Goal: Task Accomplishment & Management: Complete application form

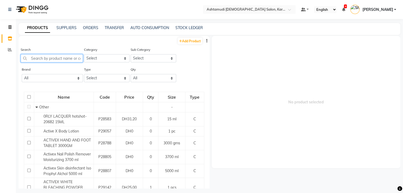
click at [63, 58] on input "text" at bounding box center [52, 58] width 62 height 8
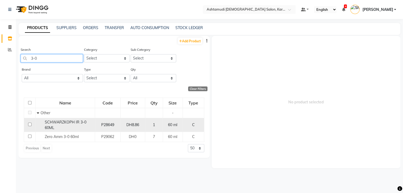
type input "3-0"
drag, startPoint x: 44, startPoint y: 123, endPoint x: 59, endPoint y: 127, distance: 15.7
click at [59, 127] on div "SCHWARZKOPH IR 3-0 60ML" at bounding box center [65, 125] width 57 height 11
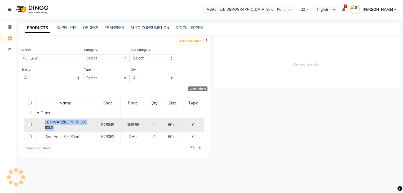
select select
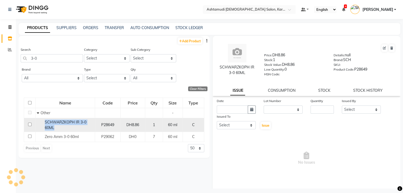
copy span "SCHWARZKOPH IR 3-0 60ML"
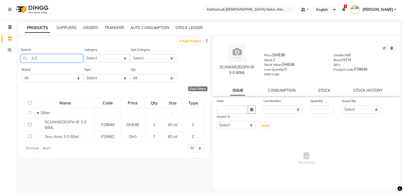
click at [42, 61] on input "3-0" at bounding box center [52, 58] width 62 height 8
type input "3"
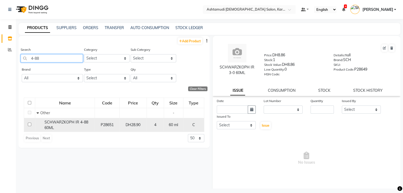
type input "4-88"
drag, startPoint x: 43, startPoint y: 122, endPoint x: 58, endPoint y: 127, distance: 15.7
click at [58, 127] on div "SCHWARZKOPH IR 4-88 60ML" at bounding box center [65, 125] width 57 height 11
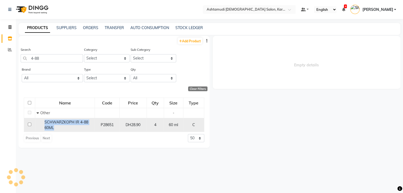
select select
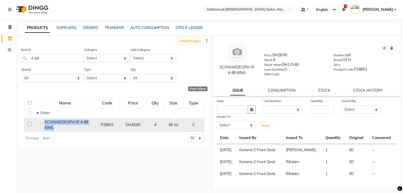
copy span "SCHWARZKOPH IR 4-88 60ML"
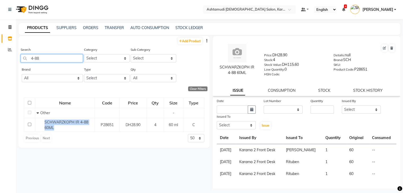
click at [71, 59] on input "4-88" at bounding box center [52, 58] width 62 height 8
type input "4"
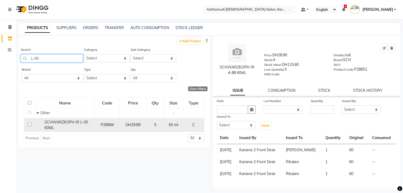
type input "L-00"
drag, startPoint x: 42, startPoint y: 121, endPoint x: 55, endPoint y: 130, distance: 16.5
click at [55, 130] on div "SCHWARZKOPH IR L-00 60ML" at bounding box center [65, 125] width 57 height 11
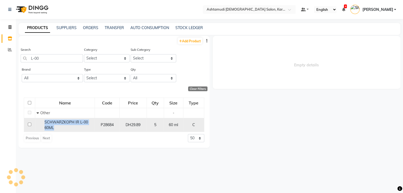
select select
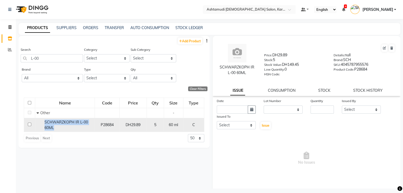
copy span "SCHWARZKOPH IR L-00 60ML"
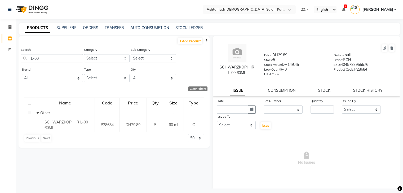
click at [51, 64] on div "Search L-00" at bounding box center [52, 57] width 62 height 20
click at [41, 59] on input "L-00" at bounding box center [52, 58] width 62 height 8
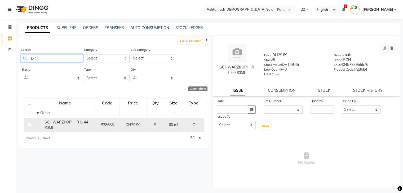
type input "L-44"
drag, startPoint x: 42, startPoint y: 122, endPoint x: 55, endPoint y: 129, distance: 14.2
click at [55, 129] on div "SCHWARZKOPH IR L-44 60ML" at bounding box center [65, 125] width 57 height 11
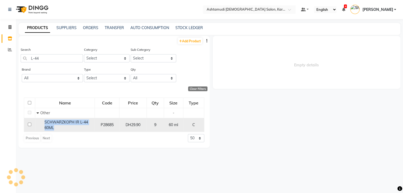
select select
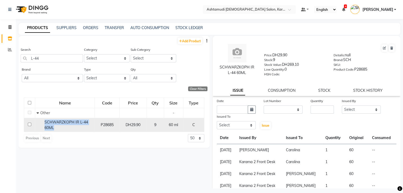
copy span "SCHWARZKOPH IR L-44 60ML"
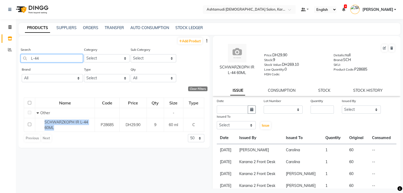
click at [46, 61] on input "L-44" at bounding box center [52, 58] width 62 height 8
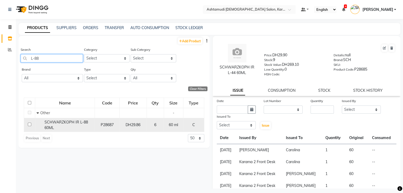
type input "L-88"
drag, startPoint x: 43, startPoint y: 123, endPoint x: 62, endPoint y: 129, distance: 20.1
click at [62, 129] on div "SCHWARZKOPH IR L-88 60ML" at bounding box center [65, 125] width 57 height 11
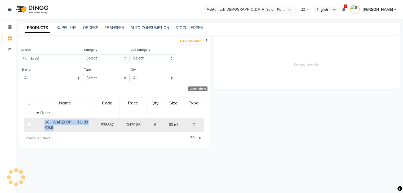
select select
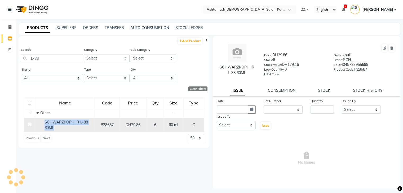
copy span "SCHWARZKOPH IR L-88 60ML"
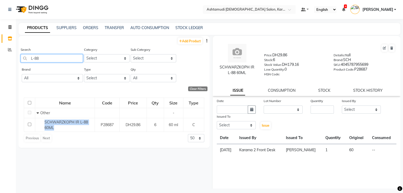
click at [47, 59] on input "L-88" at bounding box center [52, 58] width 62 height 8
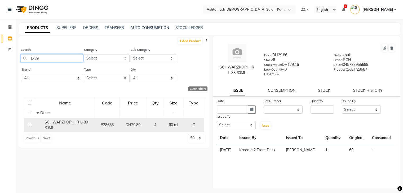
type input "L-89"
drag, startPoint x: 43, startPoint y: 122, endPoint x: 56, endPoint y: 128, distance: 14.2
click at [56, 128] on div "SCHWARZKOPH IR L-89 60ML" at bounding box center [65, 125] width 57 height 11
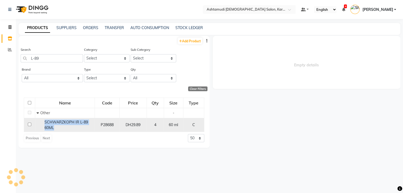
select select
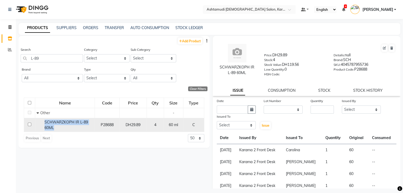
copy span "SCHWARZKOPH IR L-89 60ML"
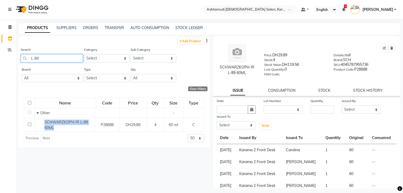
click at [63, 60] on input "L-89" at bounding box center [52, 58] width 62 height 8
type input "L"
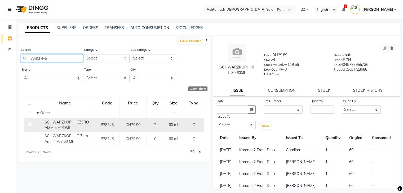
type input "AMM 4-6"
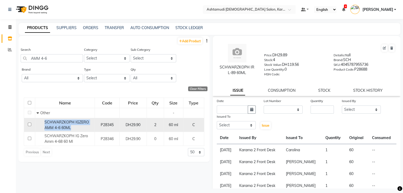
drag, startPoint x: 45, startPoint y: 123, endPoint x: 77, endPoint y: 130, distance: 33.1
click at [77, 130] on div "SCHWARZKOPH IGZERO AMM 4-6 60ML" at bounding box center [65, 125] width 57 height 11
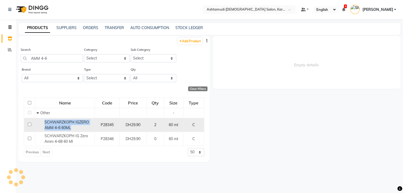
select select
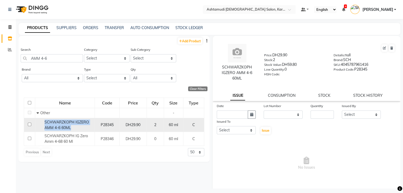
copy span "SCHWARZKOPH IGZERO AMM 4-6 60ML"
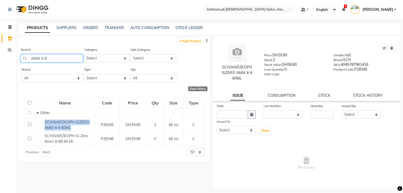
click at [61, 59] on input "AMM 4-6" at bounding box center [52, 58] width 62 height 8
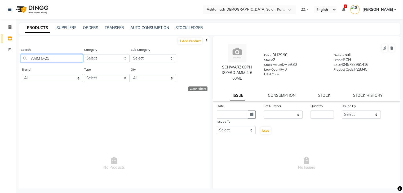
type input "AMM 5-21"
click at [262, 10] on input "text" at bounding box center [244, 9] width 77 height 5
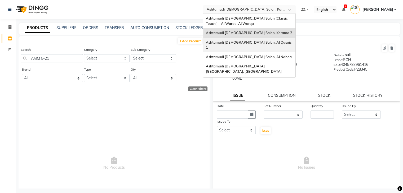
click at [268, 42] on span "Ashtamudi [DEMOGRAPHIC_DATA] Salon, Al Qusais 1" at bounding box center [249, 45] width 86 height 10
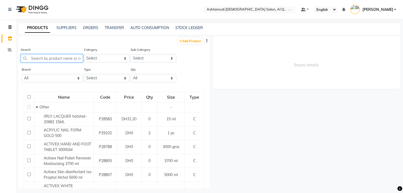
drag, startPoint x: 0, startPoint y: 0, endPoint x: 69, endPoint y: 57, distance: 89.4
click at [61, 57] on input "text" at bounding box center [52, 58] width 62 height 8
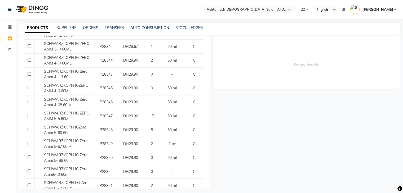
scroll to position [252, 0]
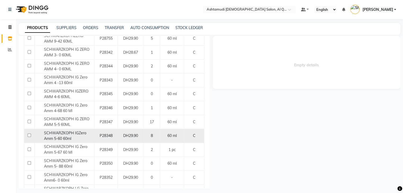
type input "AMM"
drag, startPoint x: 41, startPoint y: 133, endPoint x: 75, endPoint y: 138, distance: 34.3
click at [75, 138] on div "SCHWARZKOPH IGZero Amm 5-60 60ml" at bounding box center [64, 136] width 57 height 11
copy span "SCHWARZKOPH IGZero Amm 5-60 60ml"
select select
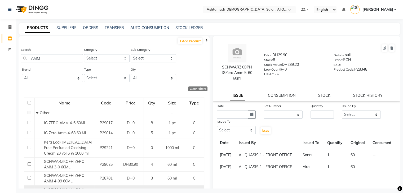
scroll to position [133, 0]
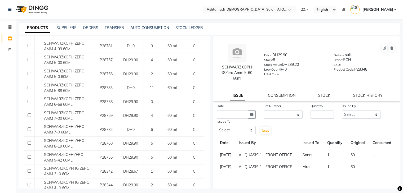
drag, startPoint x: 210, startPoint y: 91, endPoint x: 212, endPoint y: 98, distance: 7.2
click at [212, 98] on div "SCHWARZKOPH IGZero Amm 5-60 60ml Price: DH29.90 Stock: 8 Stock Value: DH239.20 …" at bounding box center [305, 112] width 191 height 153
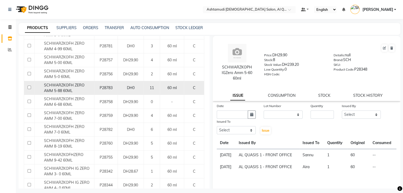
click at [68, 91] on span "SCHWARZKOFH ZERO AMM 5-88 60ML" at bounding box center [64, 88] width 41 height 10
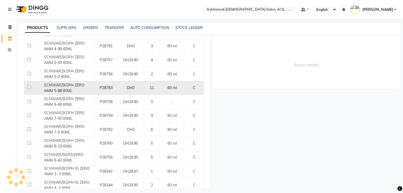
select select
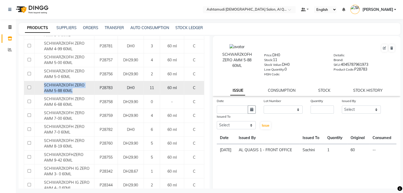
drag, startPoint x: 41, startPoint y: 86, endPoint x: 76, endPoint y: 93, distance: 35.7
click at [76, 93] on div "SCHWARZKOFH ZERO AMM 5-88 60ML" at bounding box center [64, 88] width 57 height 11
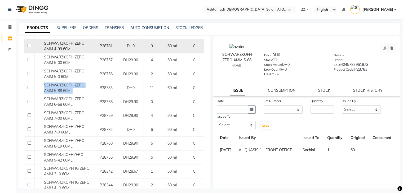
copy span "SCHWARZKOFH ZERO AMM 5-88 60ML"
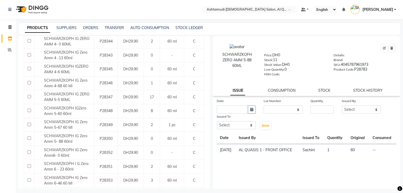
scroll to position [285, 0]
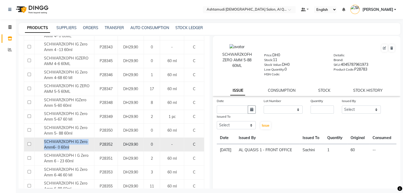
drag, startPoint x: 40, startPoint y: 141, endPoint x: 72, endPoint y: 148, distance: 33.1
click at [72, 148] on div "SCHWARZKOPH IG Zero Amm6- 0 60ml" at bounding box center [64, 144] width 57 height 11
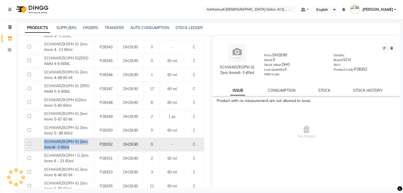
copy span "SCHWARZKOPH IG Zero Amm6- 0 60ml"
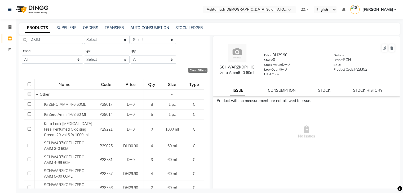
scroll to position [0, 0]
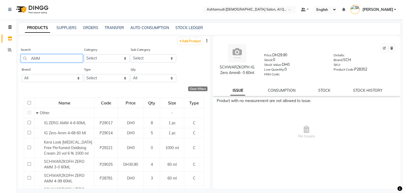
click at [57, 54] on input "AMM" at bounding box center [52, 58] width 62 height 8
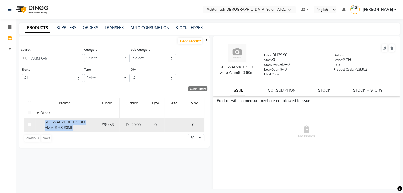
drag, startPoint x: 43, startPoint y: 122, endPoint x: 75, endPoint y: 129, distance: 32.4
click at [75, 129] on div "SCHWARZKOFH ZERO AMM 6-68 60ML" at bounding box center [65, 125] width 57 height 11
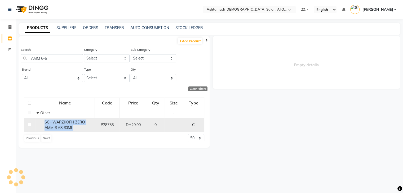
copy span "SCHWARZKOFH ZERO AMM 6-68 60ML"
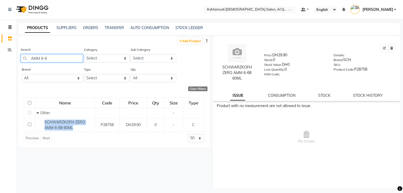
click at [52, 58] on input "AMM 6-6" at bounding box center [52, 58] width 62 height 8
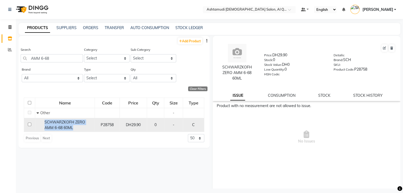
drag, startPoint x: 39, startPoint y: 120, endPoint x: 81, endPoint y: 131, distance: 42.5
click at [81, 131] on div "SCHWARZKOFH ZERO AMM 6-68 60ML" at bounding box center [65, 125] width 57 height 11
copy span "SCHWARZKOFH ZERO AMM 6-68 60ML"
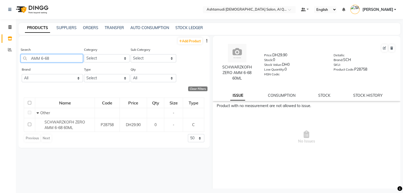
click at [56, 59] on input "AMM 6-68" at bounding box center [52, 58] width 62 height 8
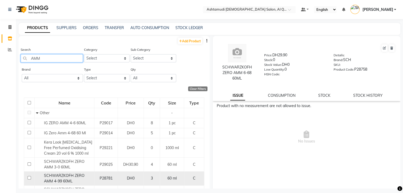
type input "AMM"
drag, startPoint x: 45, startPoint y: 174, endPoint x: 79, endPoint y: 181, distance: 34.9
click at [79, 181] on div "SCHWARZKOFH ZERO AMM 4-99 60ML" at bounding box center [64, 178] width 57 height 11
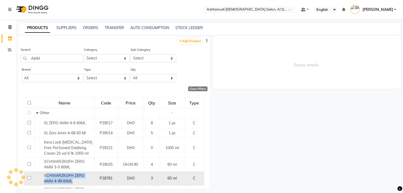
click at [81, 178] on span "SCHWARZKOFH ZERO AMM 4-99 60ML" at bounding box center [64, 179] width 41 height 10
select select
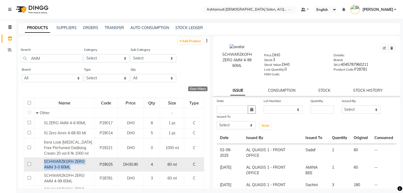
drag, startPoint x: 46, startPoint y: 162, endPoint x: 80, endPoint y: 170, distance: 34.1
click at [80, 170] on div "SCHWARZKOFH ZERO AMM 3-0 60ML" at bounding box center [64, 164] width 57 height 11
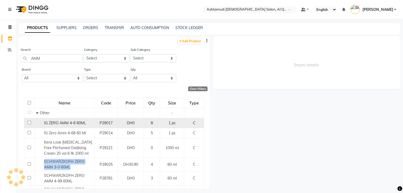
select select
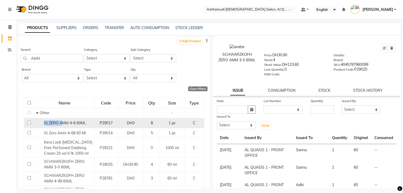
drag, startPoint x: 42, startPoint y: 123, endPoint x: 61, endPoint y: 122, distance: 18.6
click at [61, 122] on div "IG ZERO AMM 4-6 60ML" at bounding box center [64, 124] width 57 height 6
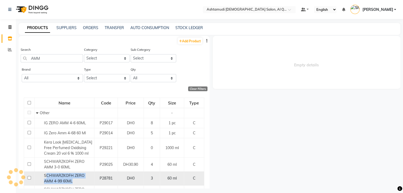
drag, startPoint x: 45, startPoint y: 178, endPoint x: 73, endPoint y: 184, distance: 29.0
click at [73, 184] on div "SCHWARZKOFH ZERO AMM 4-99 60ML" at bounding box center [64, 178] width 57 height 11
click at [76, 178] on span "SCHWARZKOFH ZERO AMM 4-99 60ML" at bounding box center [64, 179] width 41 height 10
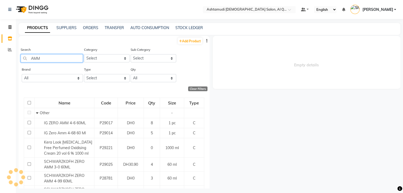
click at [47, 59] on input "AMM" at bounding box center [52, 58] width 62 height 8
select select
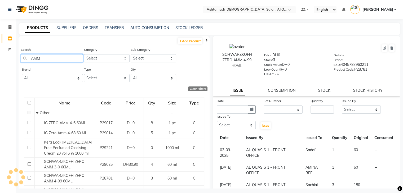
scroll to position [133, 0]
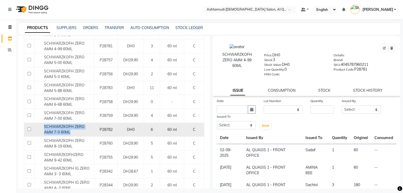
drag, startPoint x: 42, startPoint y: 126, endPoint x: 73, endPoint y: 134, distance: 32.5
click at [73, 134] on div "SCHWARZKOFH ZERO AMM 7-0 60ML" at bounding box center [64, 129] width 57 height 11
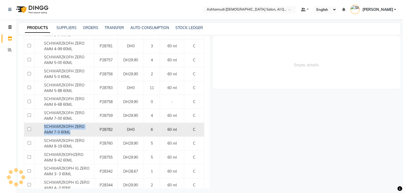
copy span "SCHWARZKOFH ZERO AMM 7-0 60ML"
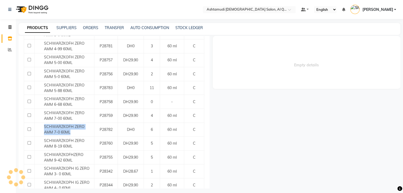
select select
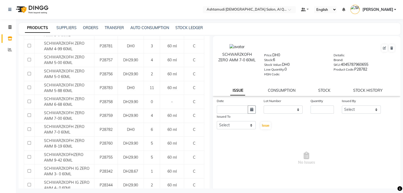
click at [249, 6] on nav "Select Location × Ashtamudi [DEMOGRAPHIC_DATA] Salon, Al Qusais 1 Default Panel…" at bounding box center [201, 9] width 403 height 19
click at [249, 10] on input "text" at bounding box center [244, 9] width 77 height 5
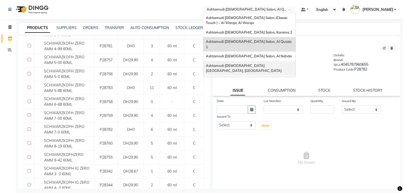
click at [260, 64] on span "Ashtamudi [DEMOGRAPHIC_DATA] [GEOGRAPHIC_DATA], [GEOGRAPHIC_DATA]" at bounding box center [244, 69] width 76 height 10
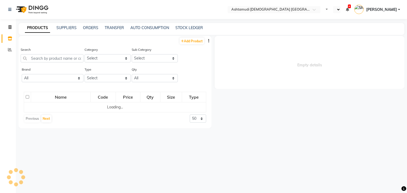
select select "en"
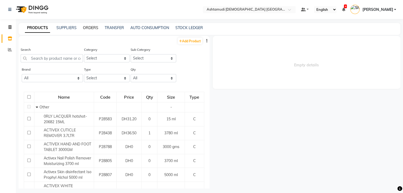
click at [90, 27] on link "ORDERS" at bounding box center [90, 27] width 15 height 5
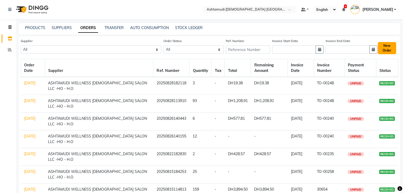
click at [387, 48] on button "New Order" at bounding box center [387, 48] width 18 height 12
select select "true"
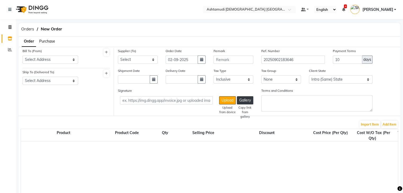
click at [45, 40] on span "Purchase" at bounding box center [47, 41] width 16 height 5
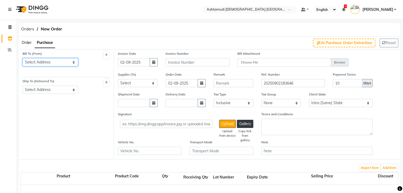
drag, startPoint x: 50, startPoint y: 63, endPoint x: 51, endPoint y: 65, distance: 2.9
click at [50, 63] on select "Select Address nil Ashtamudi Ladies Salon Sahara Center" at bounding box center [51, 62] width 56 height 8
select select "1544"
click at [23, 58] on select "Select Address nil Ashtamudi Ladies Salon Sahara Center" at bounding box center [51, 62] width 56 height 8
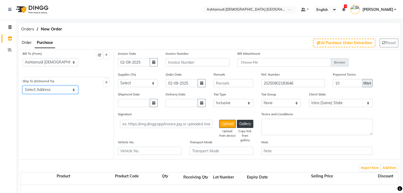
click at [55, 92] on select "Select Address Ashtamudi Ladies Salon Sahara Center nil" at bounding box center [51, 90] width 56 height 8
select select "1545"
click at [23, 86] on select "Select Address Ashtamudi Ladies Salon Sahara Center nil" at bounding box center [51, 90] width 56 height 8
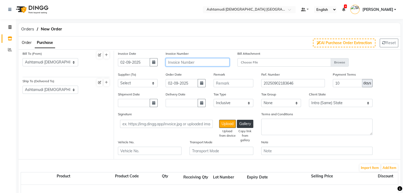
click at [200, 60] on input "text" at bounding box center [198, 62] width 64 height 8
paste input "TO-00268"
type input "TO-00268"
click at [145, 82] on select "Select ASHTAMUDI WELLNESS LADIES SALON LLC -HO - H.O" at bounding box center [138, 83] width 40 height 8
select select "5169"
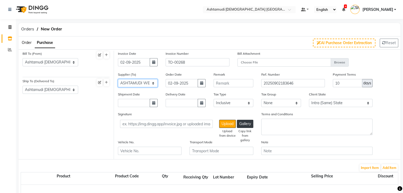
click at [118, 80] on select "Select ASHTAMUDI WELLNESS LADIES SALON LLC -HO - H.O" at bounding box center [138, 83] width 40 height 8
click at [155, 104] on icon "button" at bounding box center [153, 103] width 3 height 4
select select "9"
select select "2025"
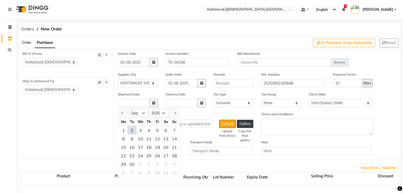
click at [132, 131] on div "2" at bounding box center [132, 130] width 8 height 8
type input "02-09-2025"
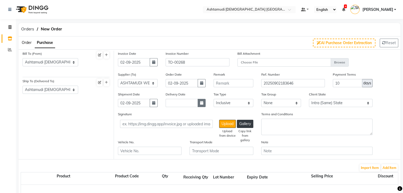
click at [202, 104] on icon "button" at bounding box center [201, 103] width 3 height 4
select select "9"
select select "2025"
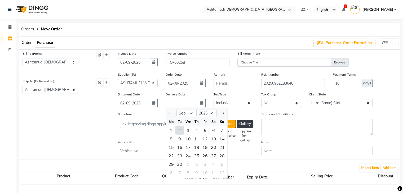
click at [178, 131] on div "2" at bounding box center [179, 130] width 8 height 8
type input "02-09-2025"
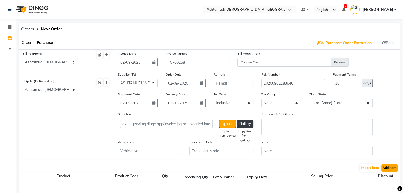
click at [395, 171] on button "Add Item" at bounding box center [389, 168] width 16 height 7
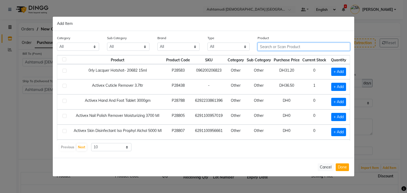
click at [310, 47] on input "text" at bounding box center [304, 47] width 92 height 8
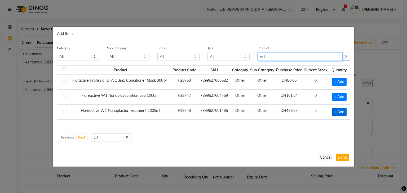
type input "w1"
click at [344, 111] on span "+ Add" at bounding box center [339, 112] width 15 height 8
checkbox input "true"
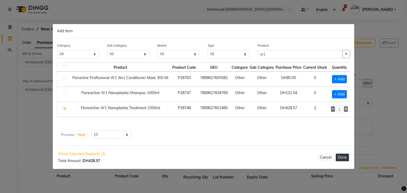
click at [342, 157] on button "Done" at bounding box center [342, 158] width 13 height 8
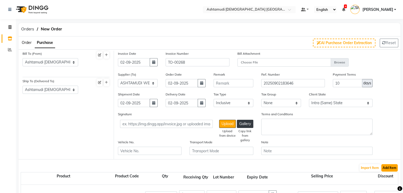
click at [390, 169] on button "Add Item" at bounding box center [389, 168] width 16 height 7
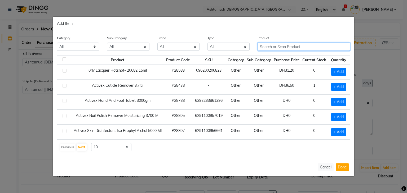
click at [273, 47] on input "text" at bounding box center [304, 47] width 92 height 8
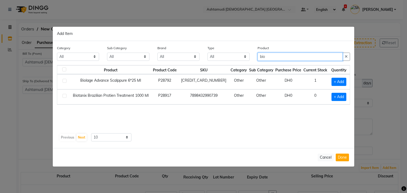
type input "bio"
drag, startPoint x: 266, startPoint y: 120, endPoint x: 276, endPoint y: 113, distance: 12.0
click at [267, 119] on div "Product Product Code SKU Category Sub Category Purchase Price Current Stock Qua…" at bounding box center [203, 98] width 293 height 66
click at [334, 99] on span "+ Add" at bounding box center [339, 97] width 15 height 8
checkbox input "true"
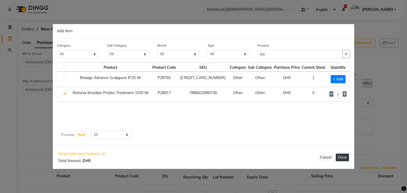
click at [346, 158] on button "Done" at bounding box center [342, 158] width 13 height 8
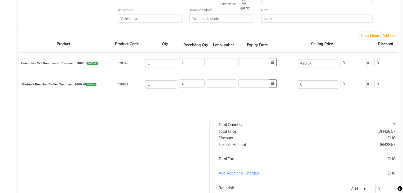
scroll to position [180, 0]
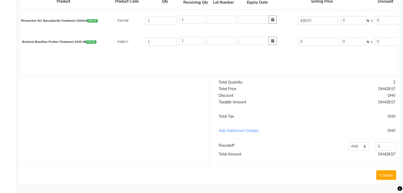
click at [389, 176] on button "Create" at bounding box center [386, 176] width 20 height 10
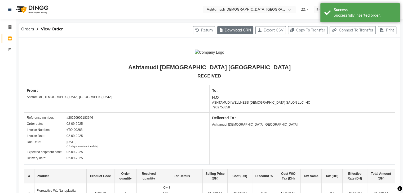
click at [235, 32] on button "Download GRN" at bounding box center [235, 30] width 36 height 8
